Goal: Task Accomplishment & Management: Complete application form

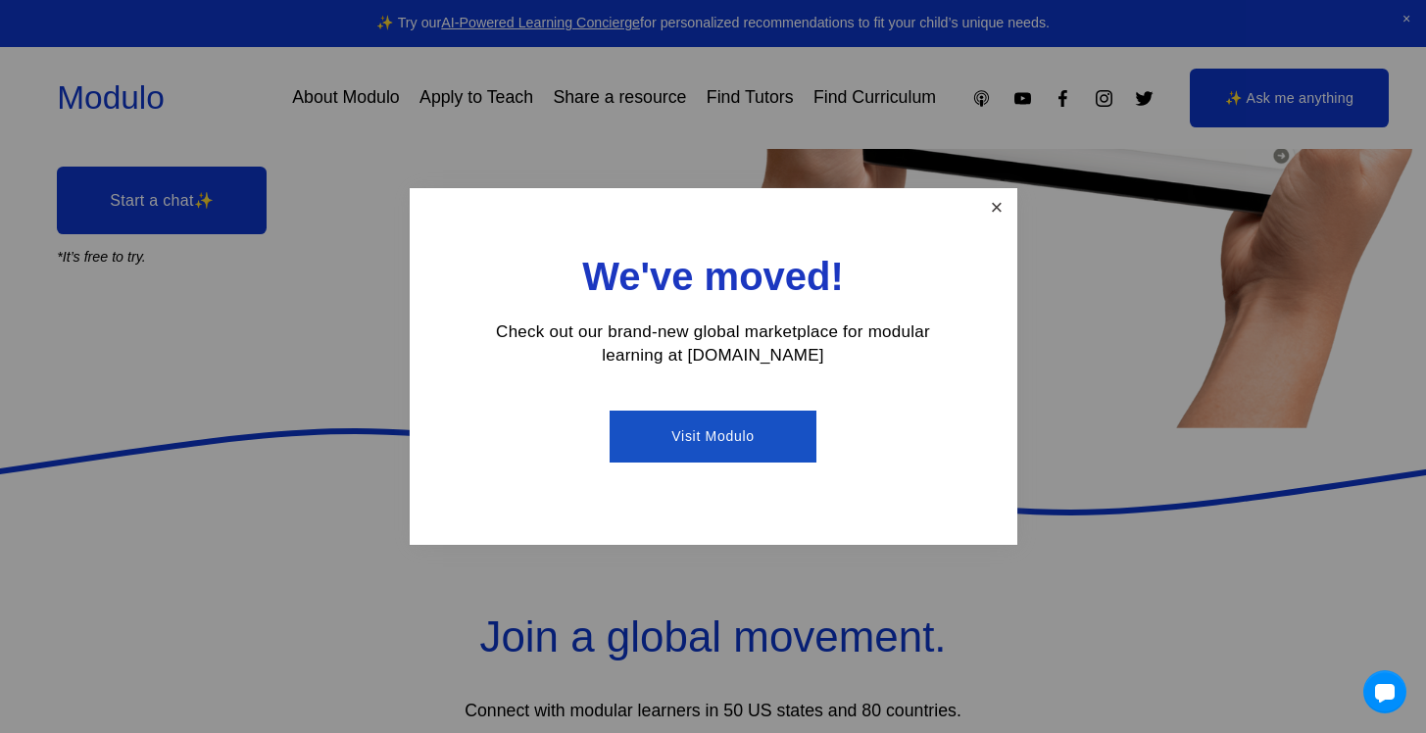
click at [988, 202] on link "Close" at bounding box center [996, 208] width 34 height 34
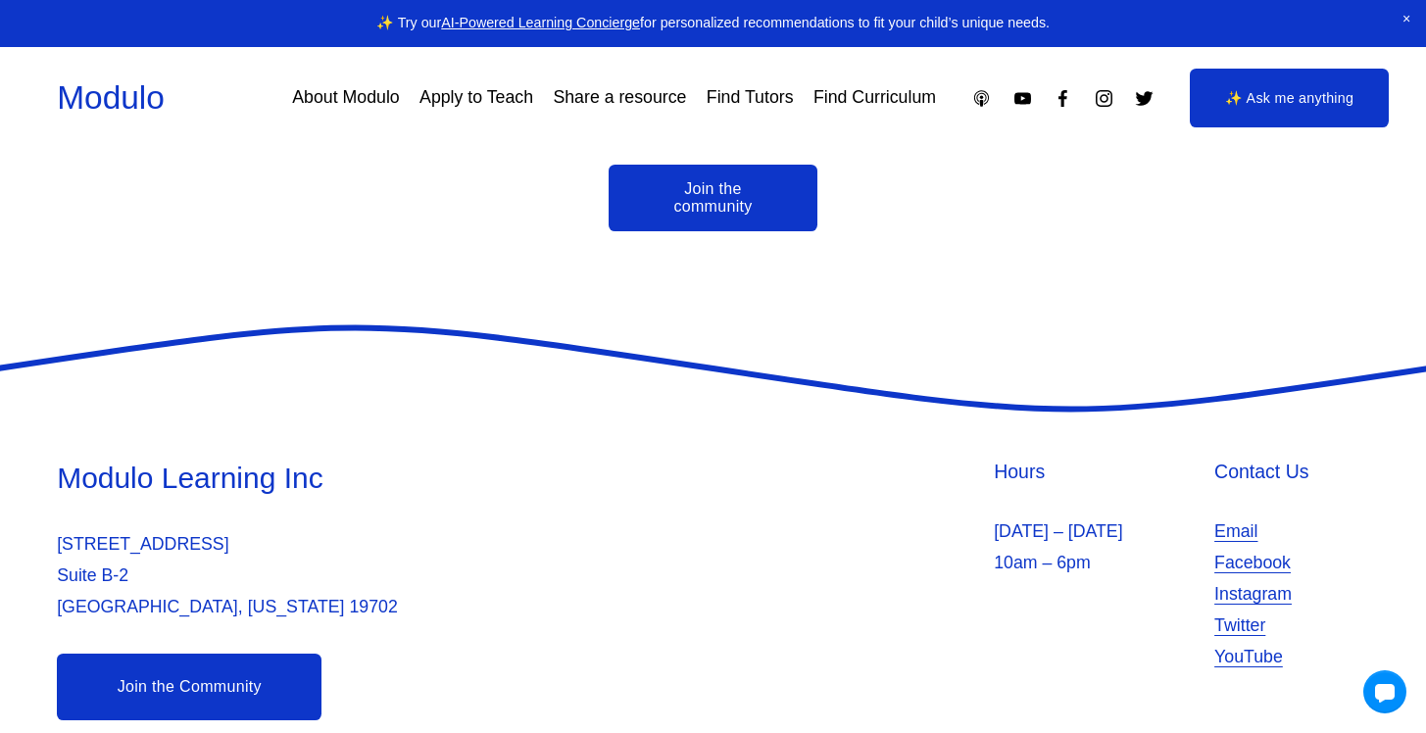
scroll to position [4579, 0]
click at [463, 95] on link "Apply to Teach" at bounding box center [476, 97] width 114 height 34
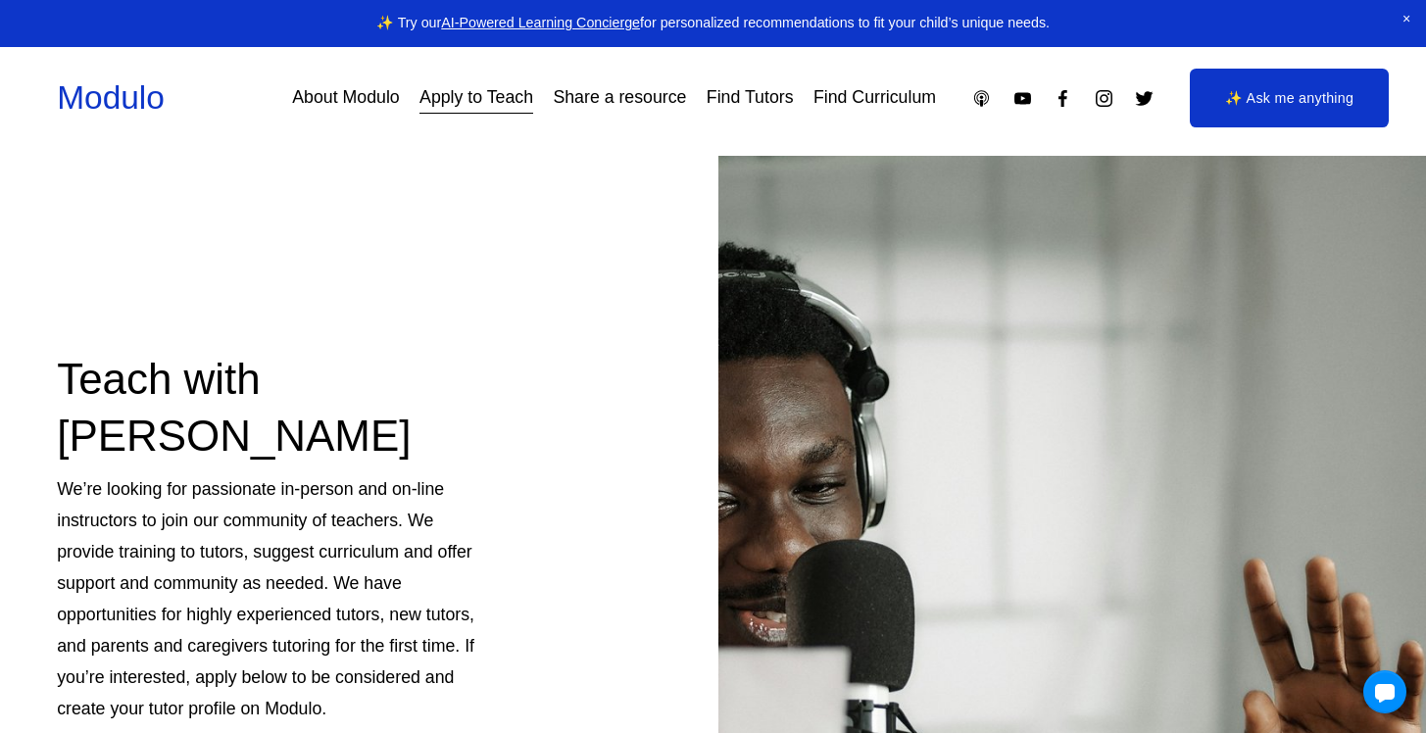
click at [152, 105] on link "Modulo" at bounding box center [111, 97] width 108 height 36
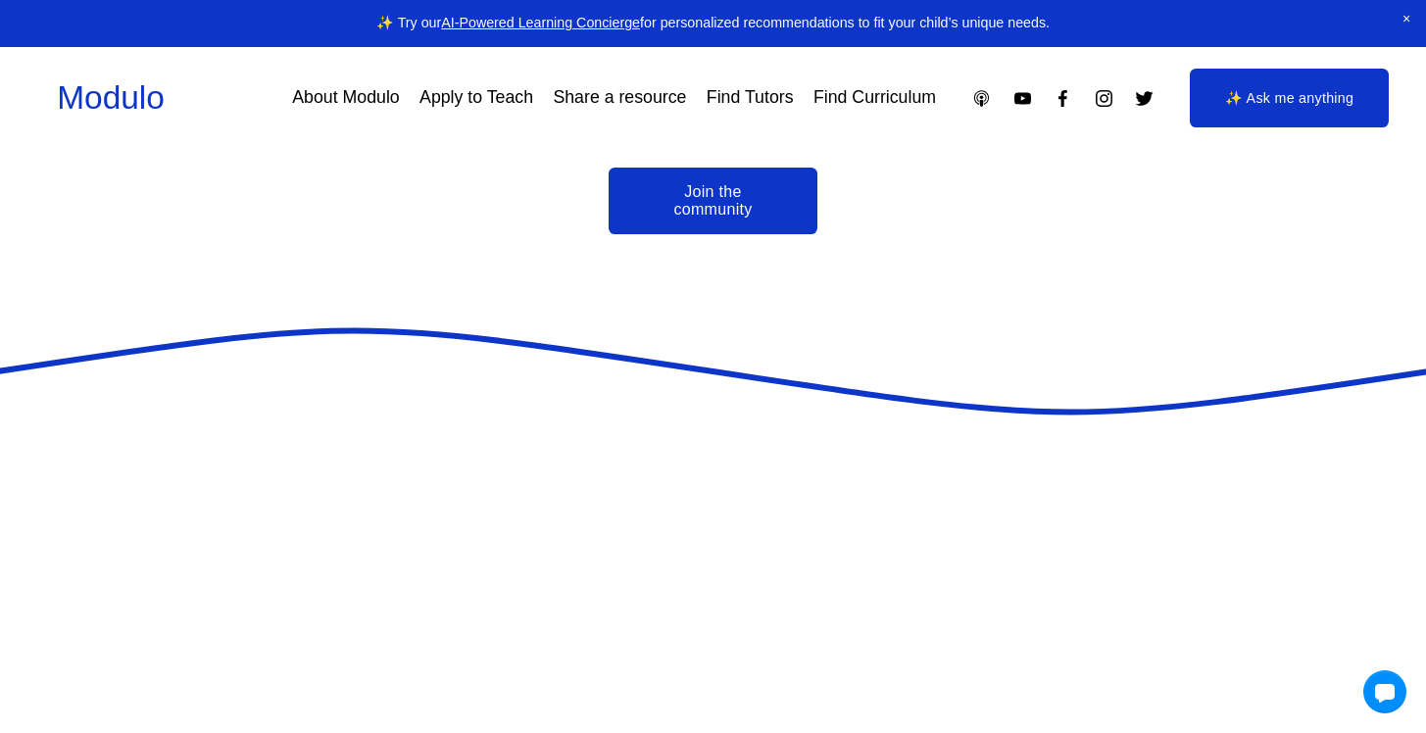
scroll to position [4582, 0]
